Goal: Communication & Community: Answer question/provide support

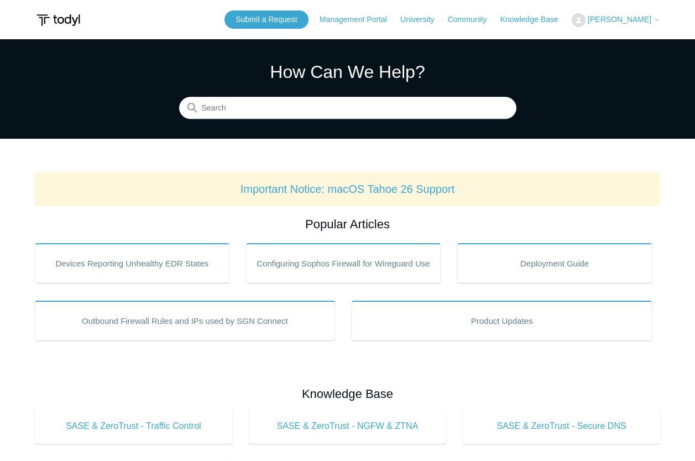
click at [624, 17] on span "[PERSON_NAME]" at bounding box center [619, 19] width 64 height 9
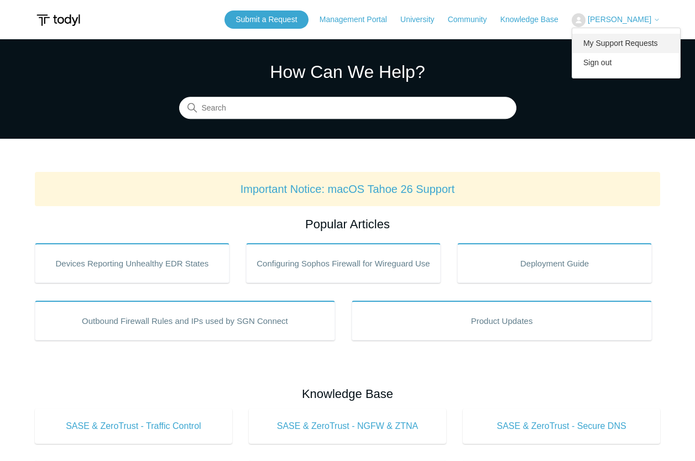
click at [619, 49] on link "My Support Requests" at bounding box center [626, 43] width 108 height 19
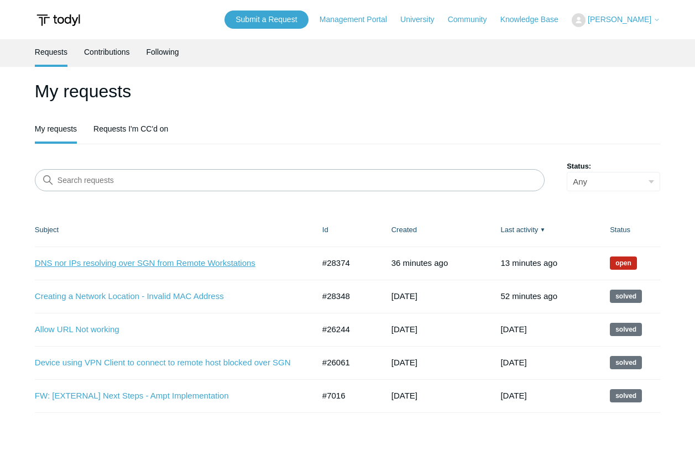
click at [144, 260] on link "DNS nor IPs resolving over SGN from Remote Workstations" at bounding box center [166, 263] width 262 height 13
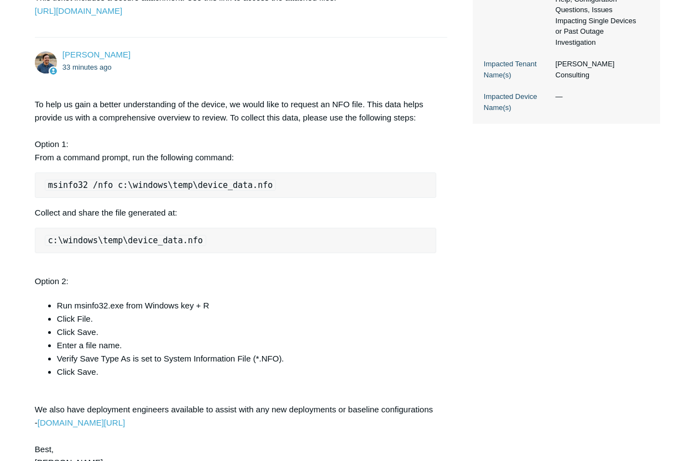
scroll to position [806, 0]
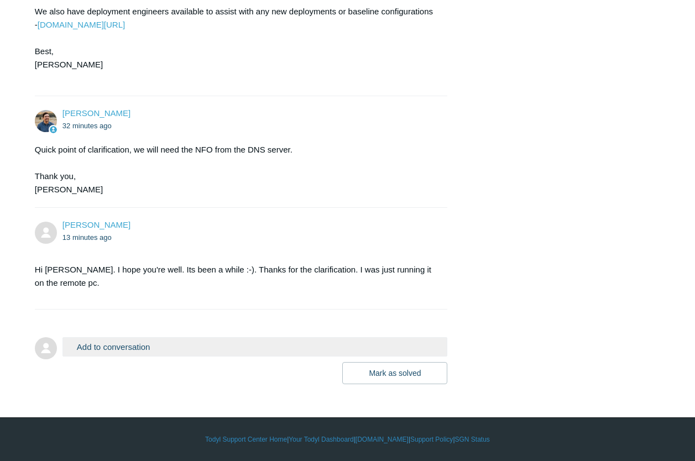
click at [252, 349] on button "Add to conversation" at bounding box center [254, 346] width 385 height 19
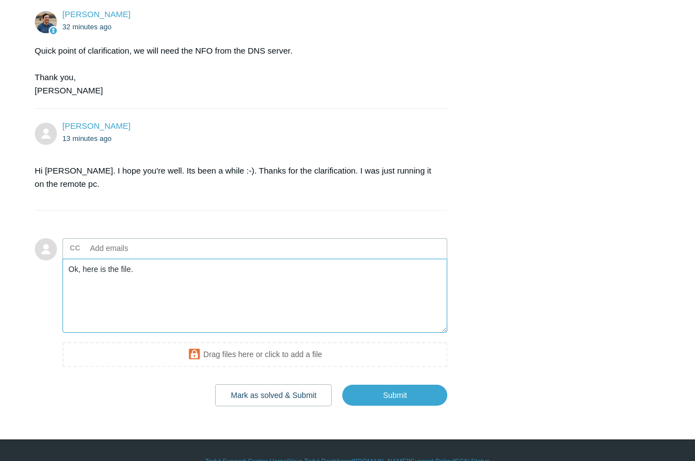
scroll to position [935, 0]
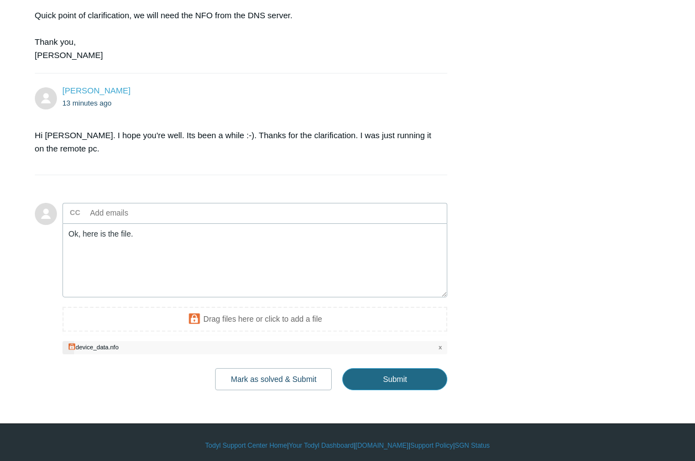
click at [407, 390] on input "Submit" at bounding box center [394, 379] width 105 height 22
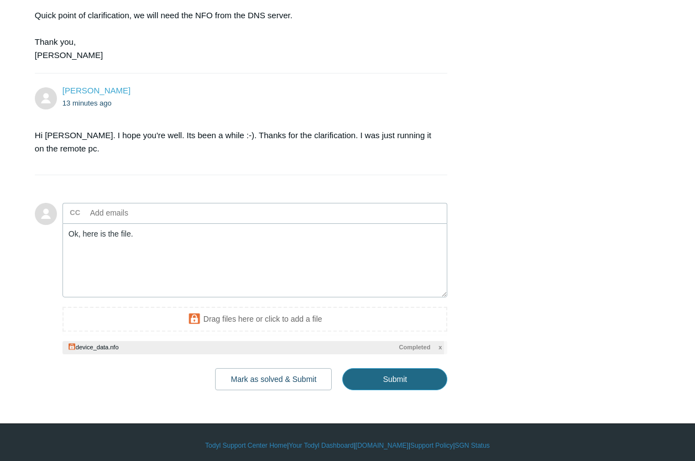
click at [406, 387] on input "Submit" at bounding box center [394, 379] width 105 height 22
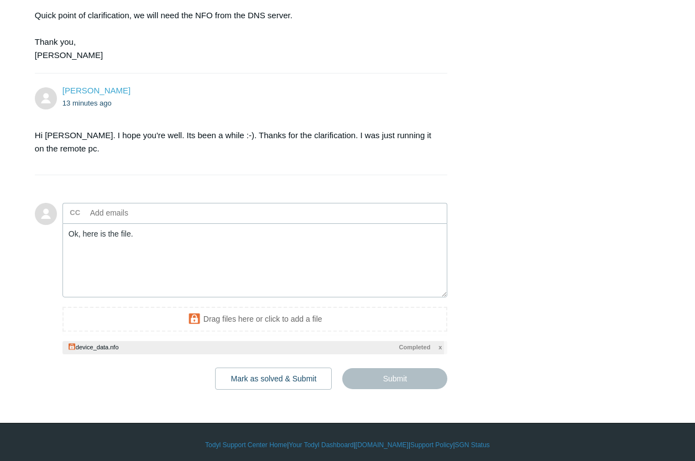
type textarea "Ok, here is the file. This ticket includes a secure attachment. Use this link t…"
